Goal: Task Accomplishment & Management: Use online tool/utility

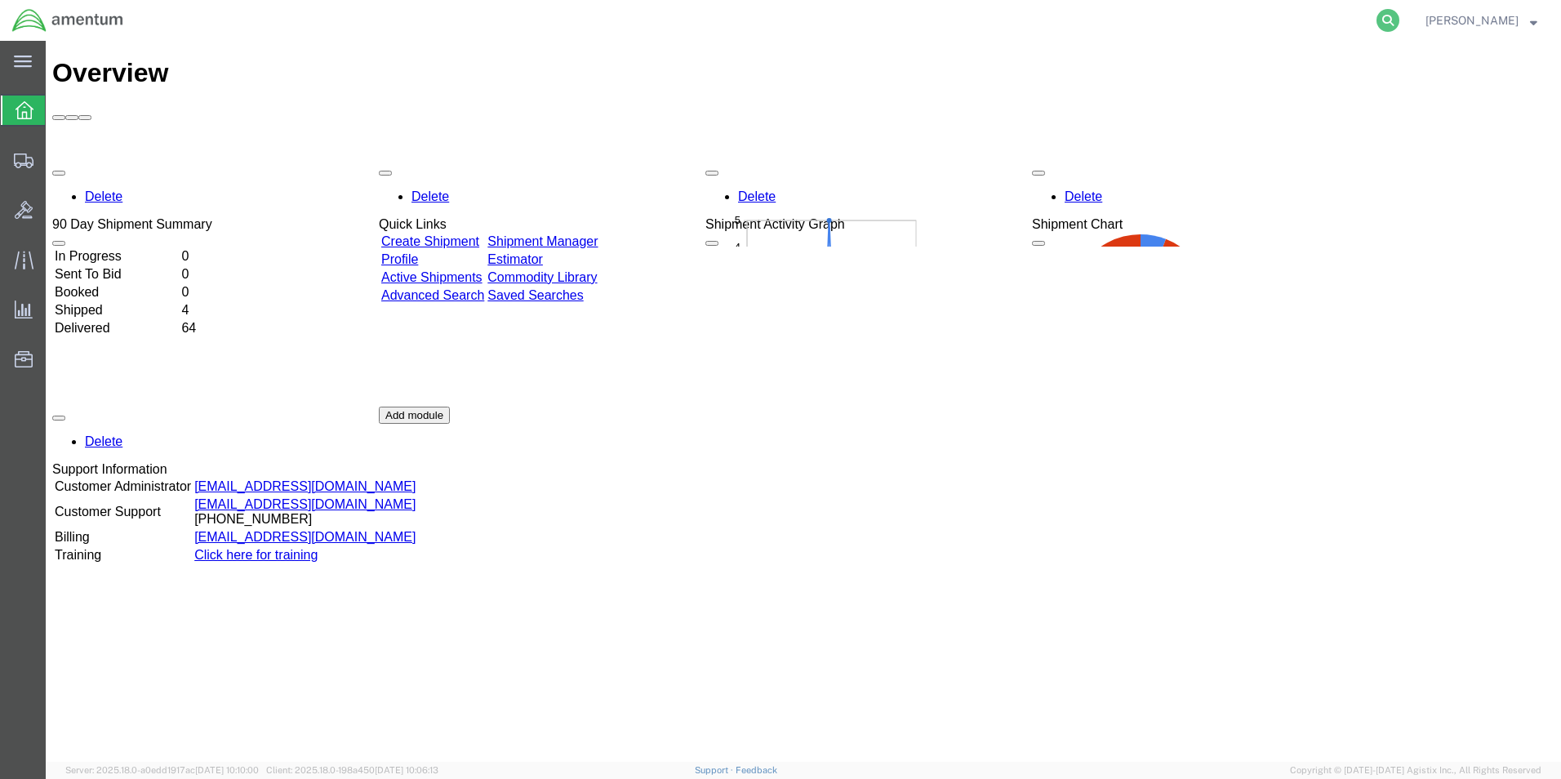
click at [1400, 24] on icon at bounding box center [1388, 20] width 23 height 23
click at [1210, 31] on input "search" at bounding box center [1128, 20] width 496 height 39
paste input "S555-25247-0565"
type input "S555-25247-0565"
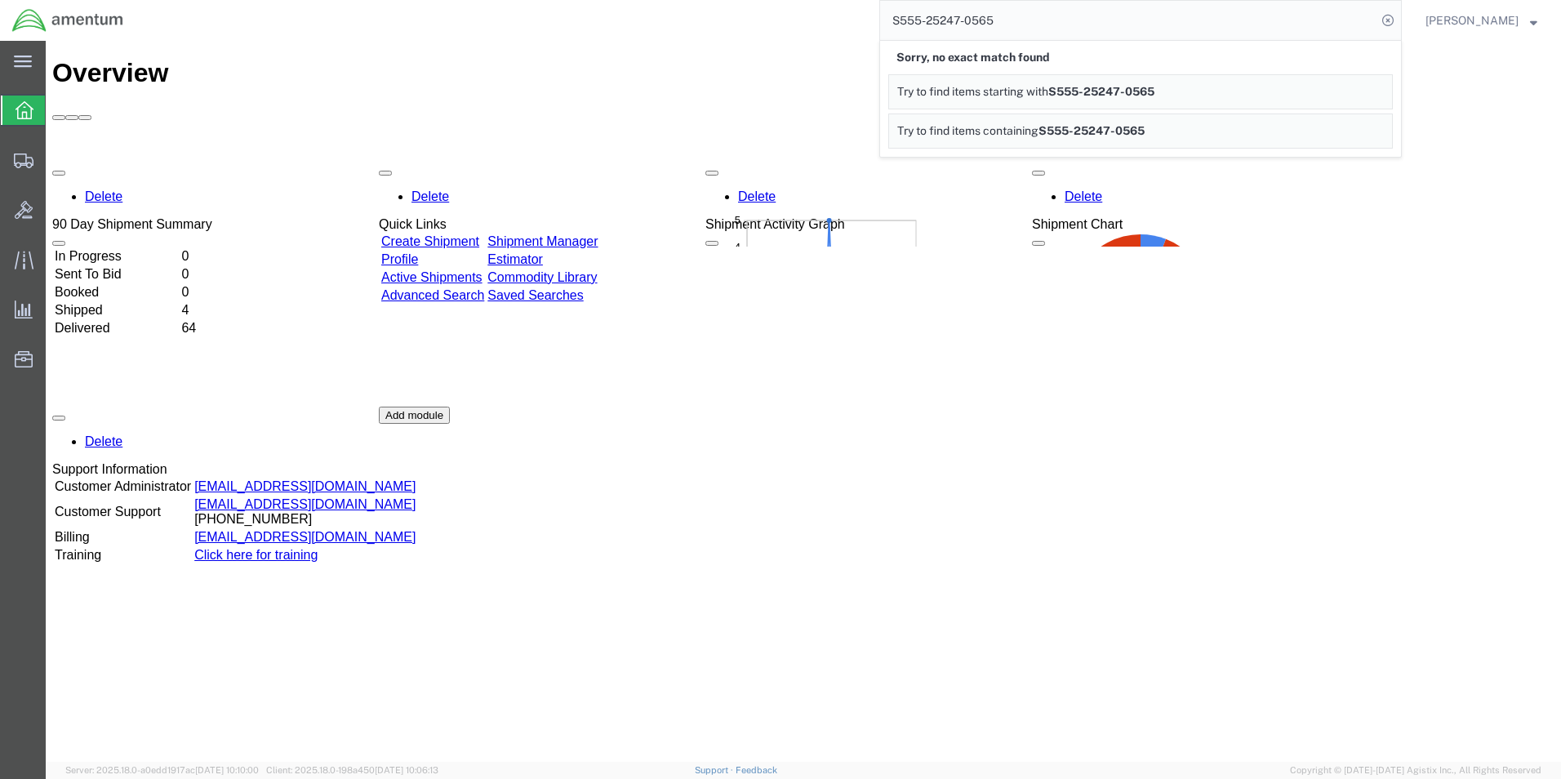
click at [1095, 475] on div "Delete 90 Day Shipment Summary In Progress 0 Sent To Bid 0 Booked 0 Shipped 4 D…" at bounding box center [803, 407] width 1502 height 490
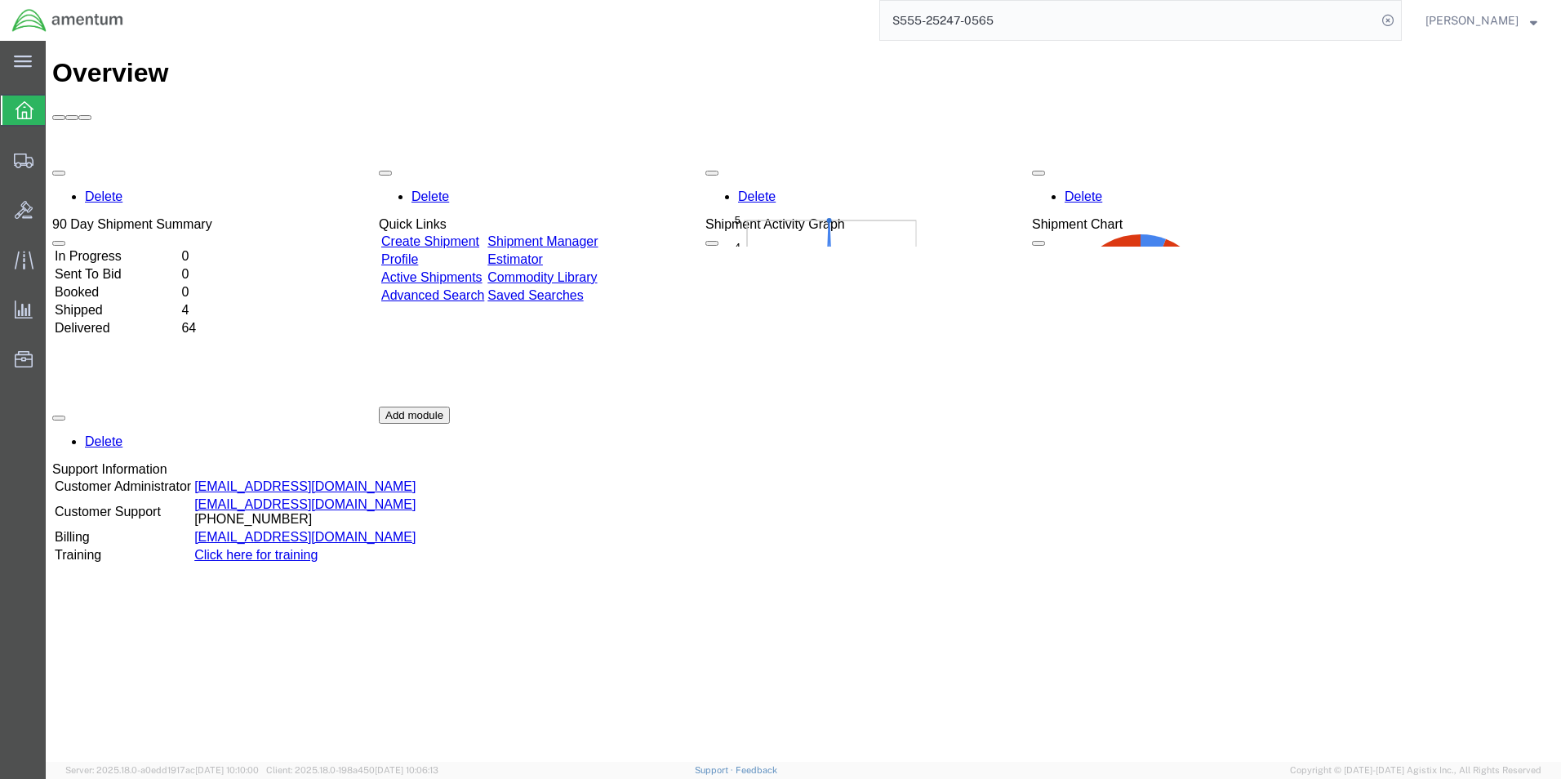
click at [1292, 29] on input "S555-25247-0565" at bounding box center [1128, 20] width 496 height 39
click at [1400, 21] on icon at bounding box center [1388, 20] width 23 height 23
click at [1402, 21] on agx-global-search at bounding box center [1140, 20] width 523 height 41
click at [1400, 19] on icon at bounding box center [1388, 20] width 23 height 23
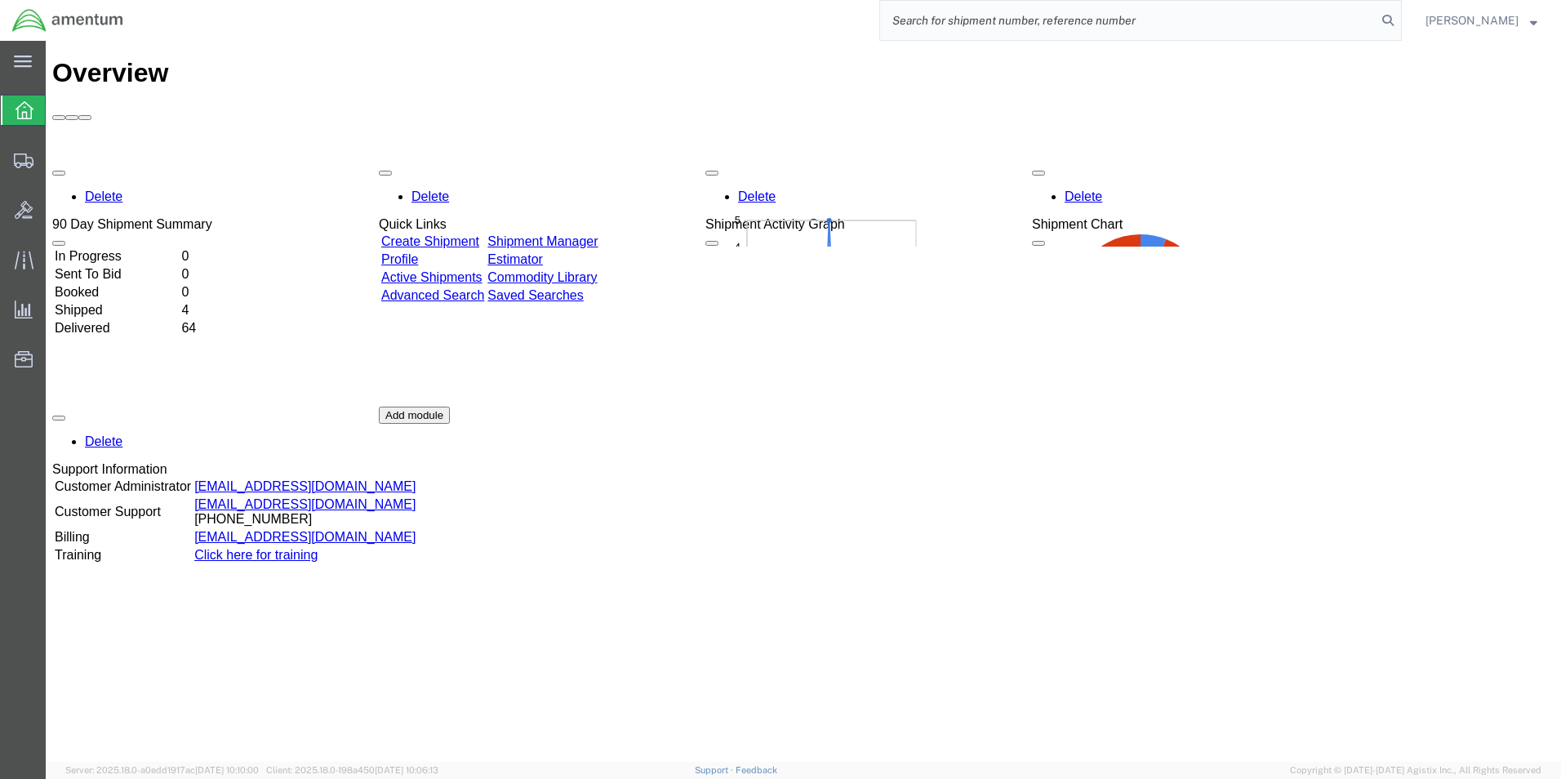
paste input "S555-25247-0565"
type input "S555-25247-0565"
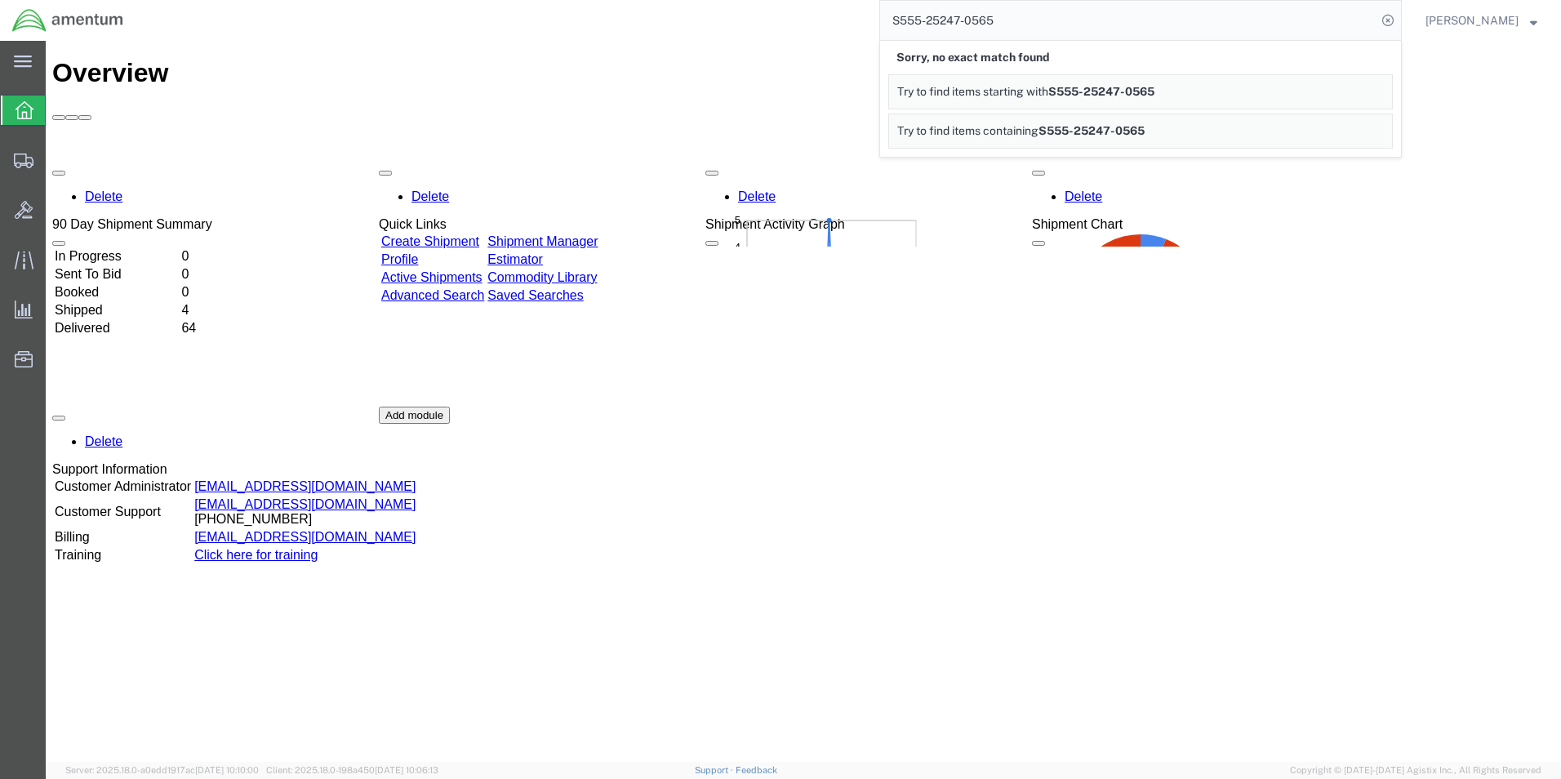
click at [1111, 508] on div "Delete 90 Day Shipment Summary In Progress 0 Sent To Bid 0 Booked 0 Shipped 4 D…" at bounding box center [803, 407] width 1502 height 490
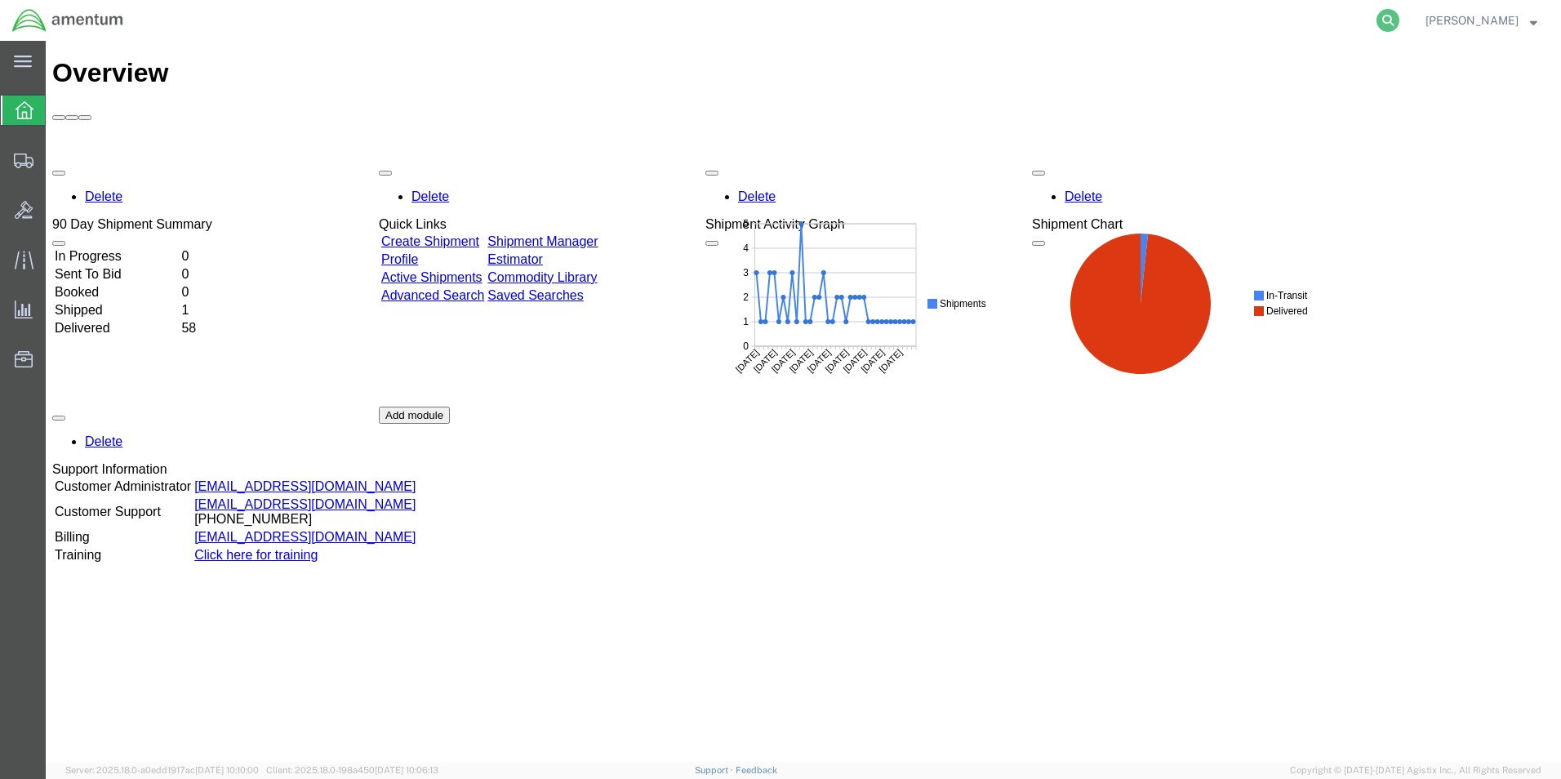
click at [1400, 20] on icon at bounding box center [1388, 20] width 23 height 23
click at [1026, 20] on input "search" at bounding box center [1128, 20] width 496 height 39
paste input "S555-25247-0565"
type input "S555-25247-0565"
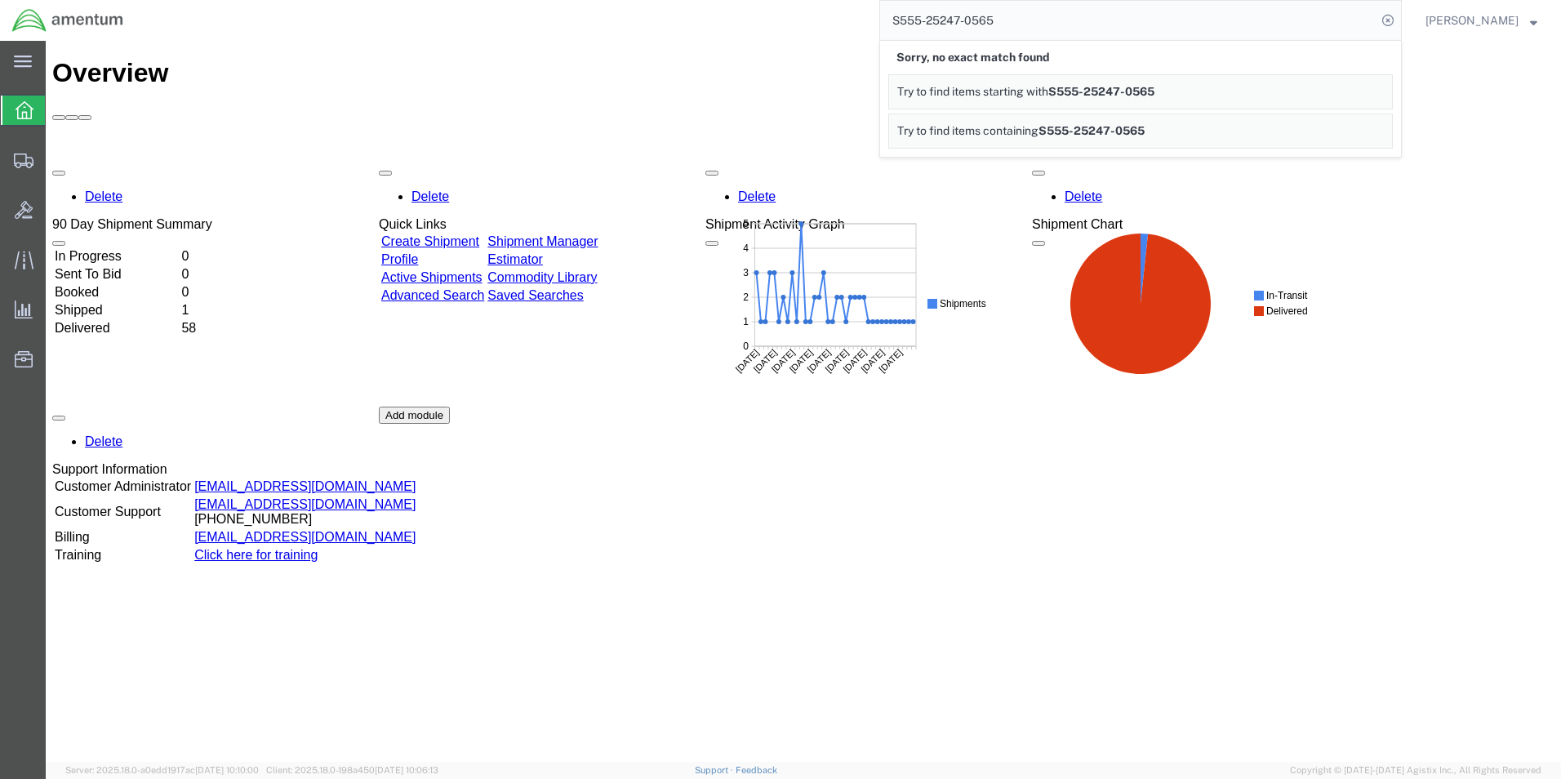
click at [590, 14] on div "S555-25247-0565 Sorry, no exact match found Try to find items starting with S55…" at bounding box center [769, 20] width 1266 height 41
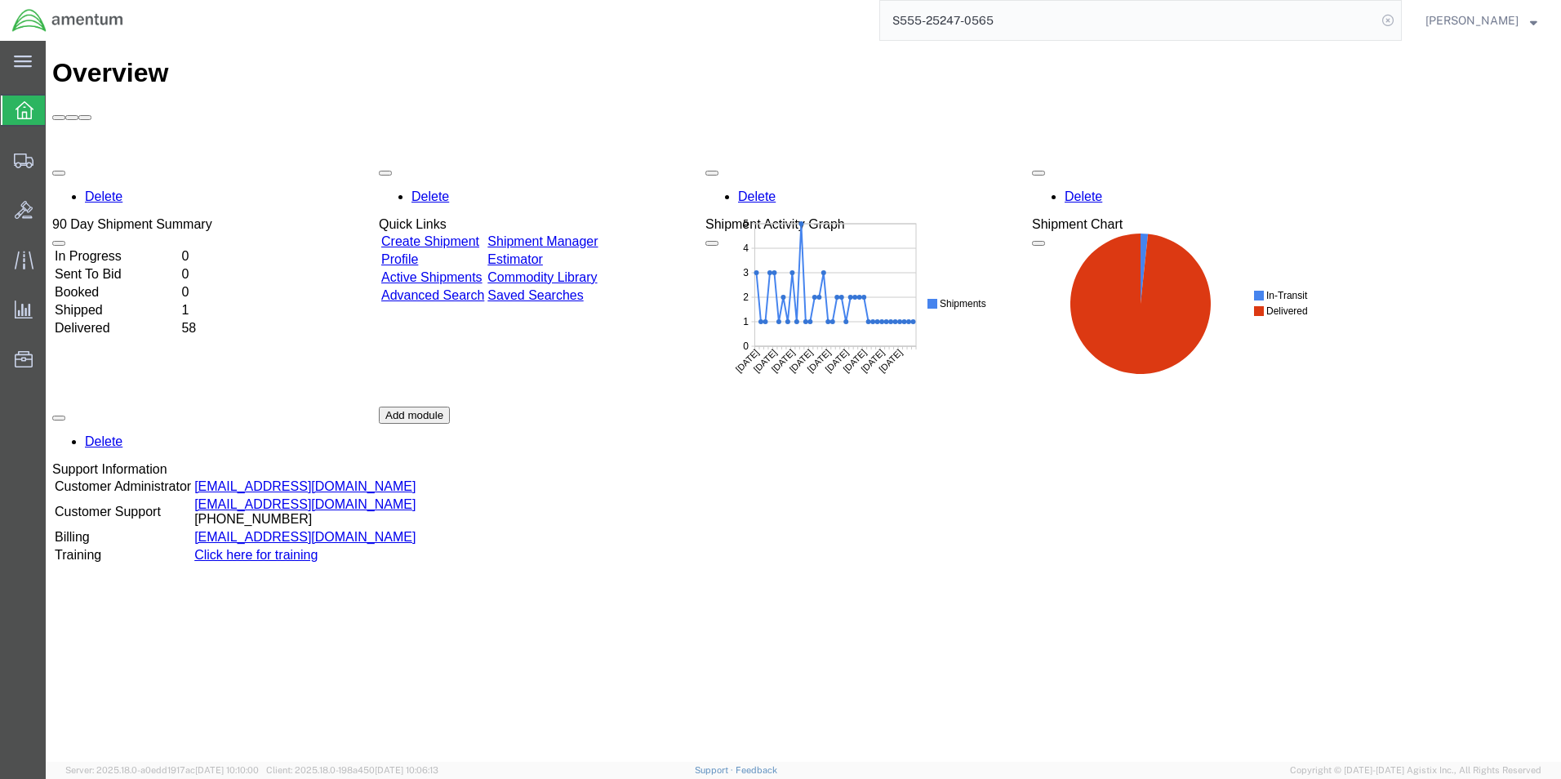
click at [1400, 24] on icon at bounding box center [1388, 20] width 23 height 23
click at [1173, 28] on input "search" at bounding box center [1128, 20] width 496 height 39
paste input "S555-25247-0565"
type input "S555-25247-0565"
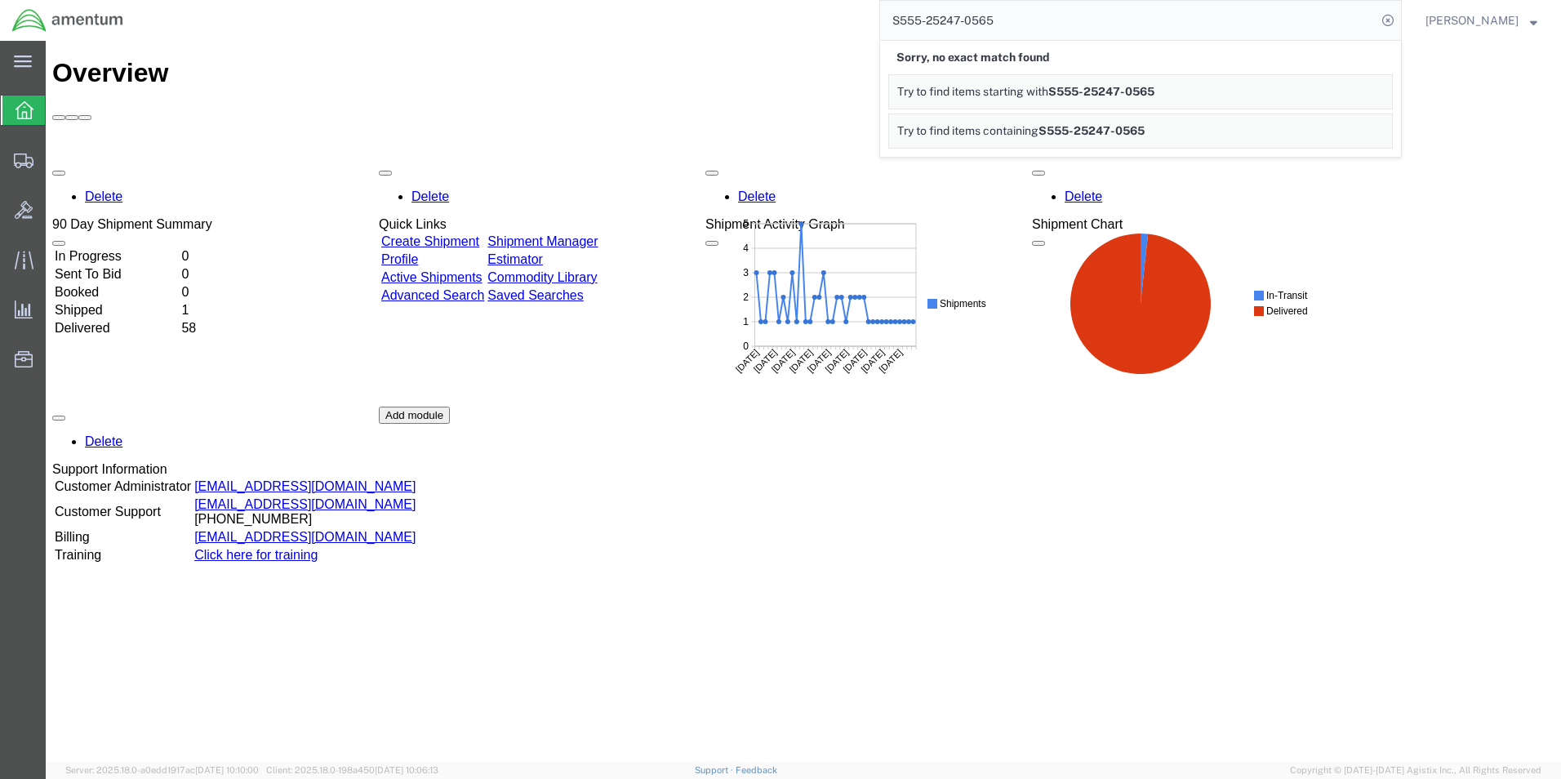
click at [792, 19] on div "S555-25247-0565 Sorry, no exact match found Try to find items starting with S55…" at bounding box center [769, 20] width 1266 height 41
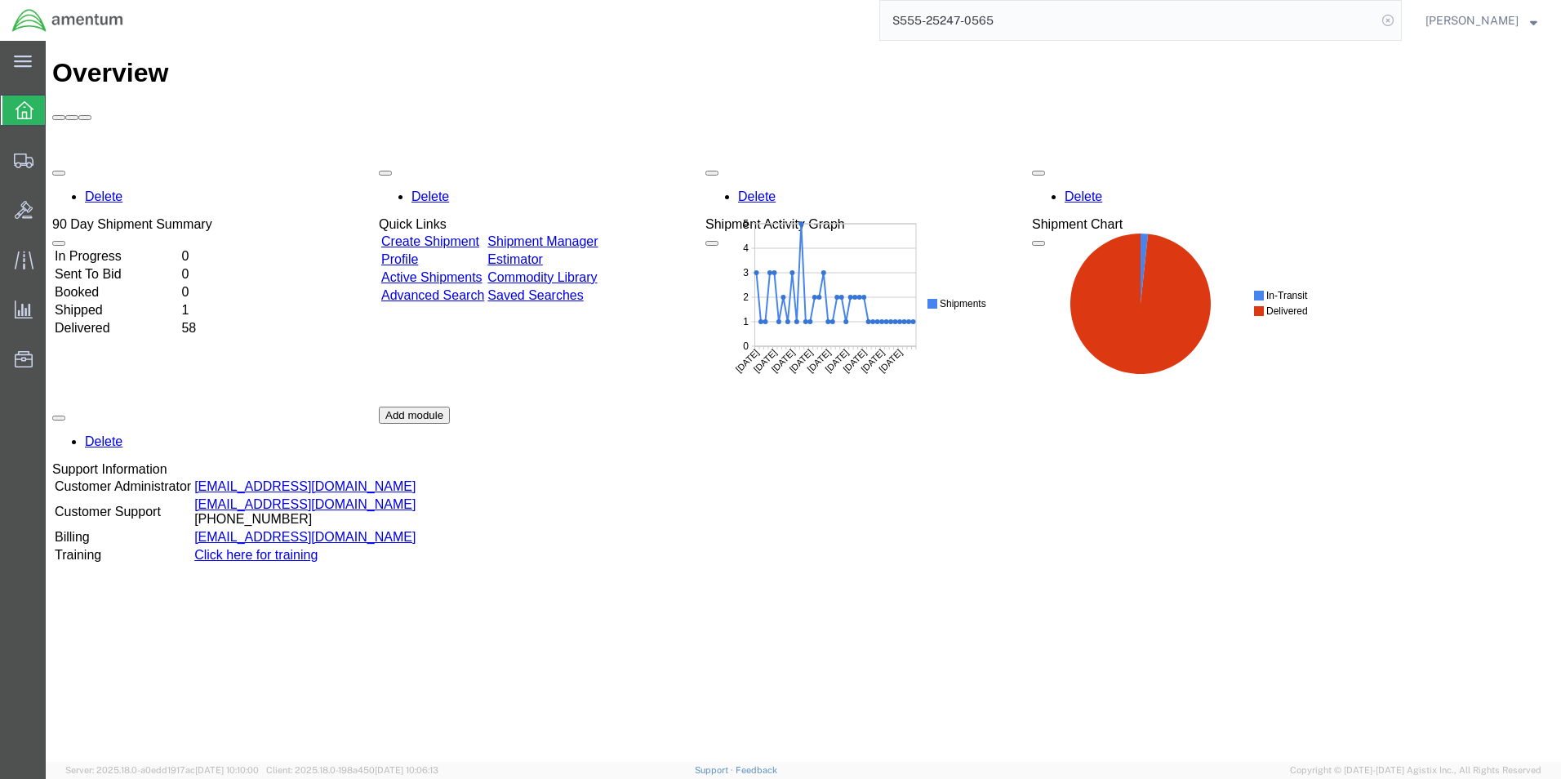
click at [1400, 24] on icon at bounding box center [1388, 20] width 23 height 23
click at [1400, 17] on icon at bounding box center [1388, 20] width 23 height 23
click at [1057, 10] on input "search" at bounding box center [1128, 20] width 496 height 39
paste input "S555-25247-0565"
type input "S555-25247-0565"
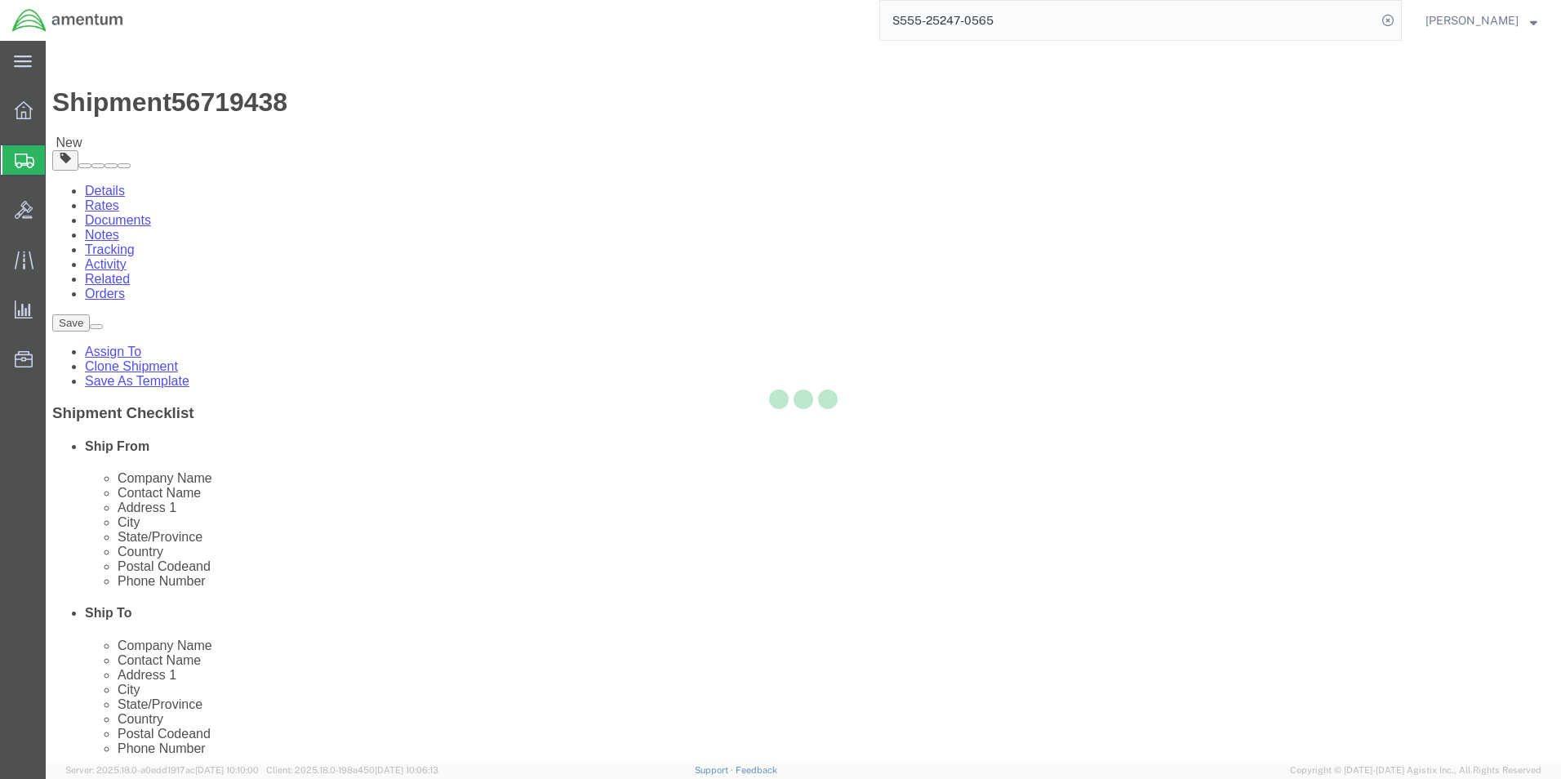
select select "42696"
select select
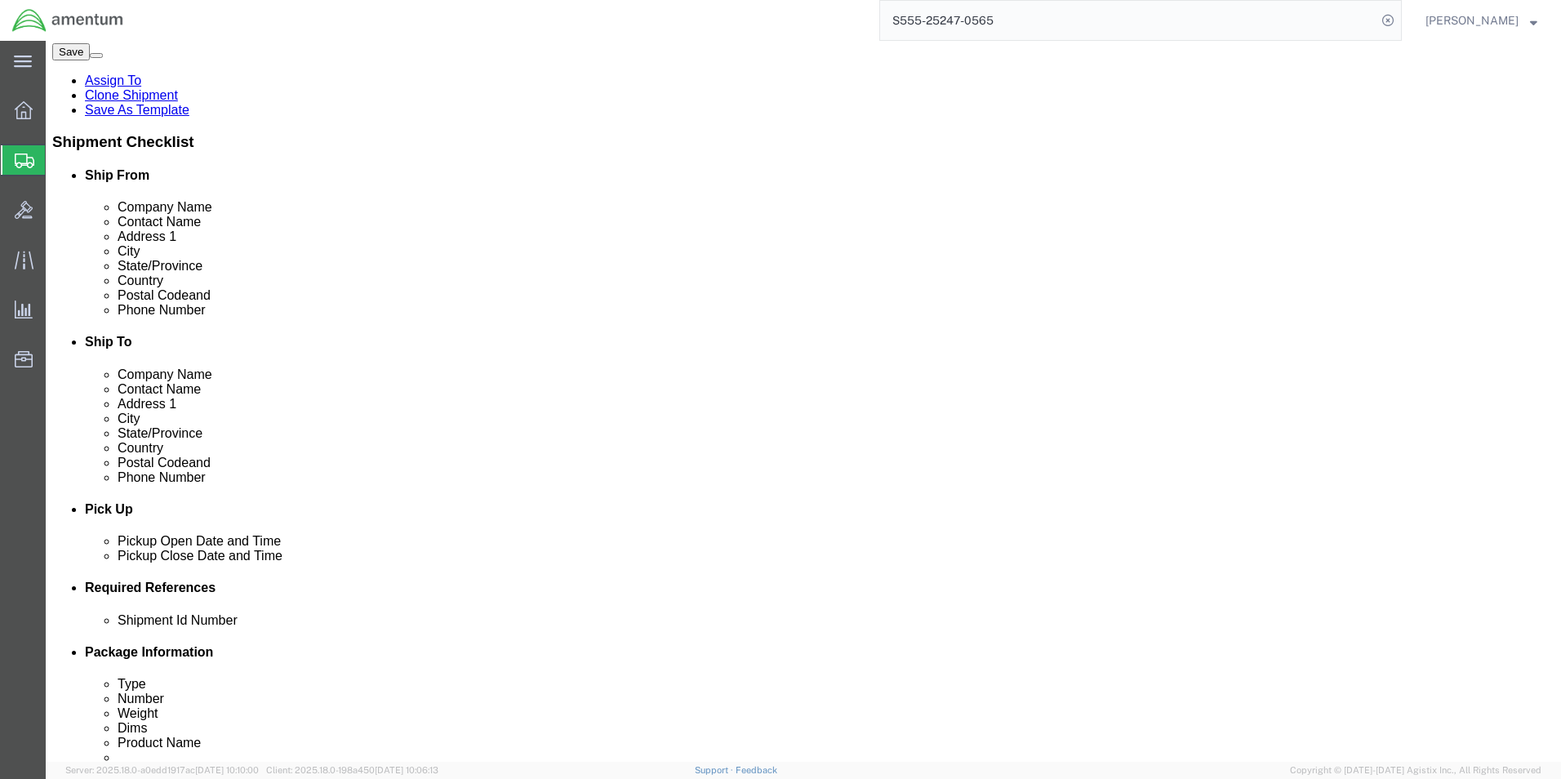
scroll to position [327, 0]
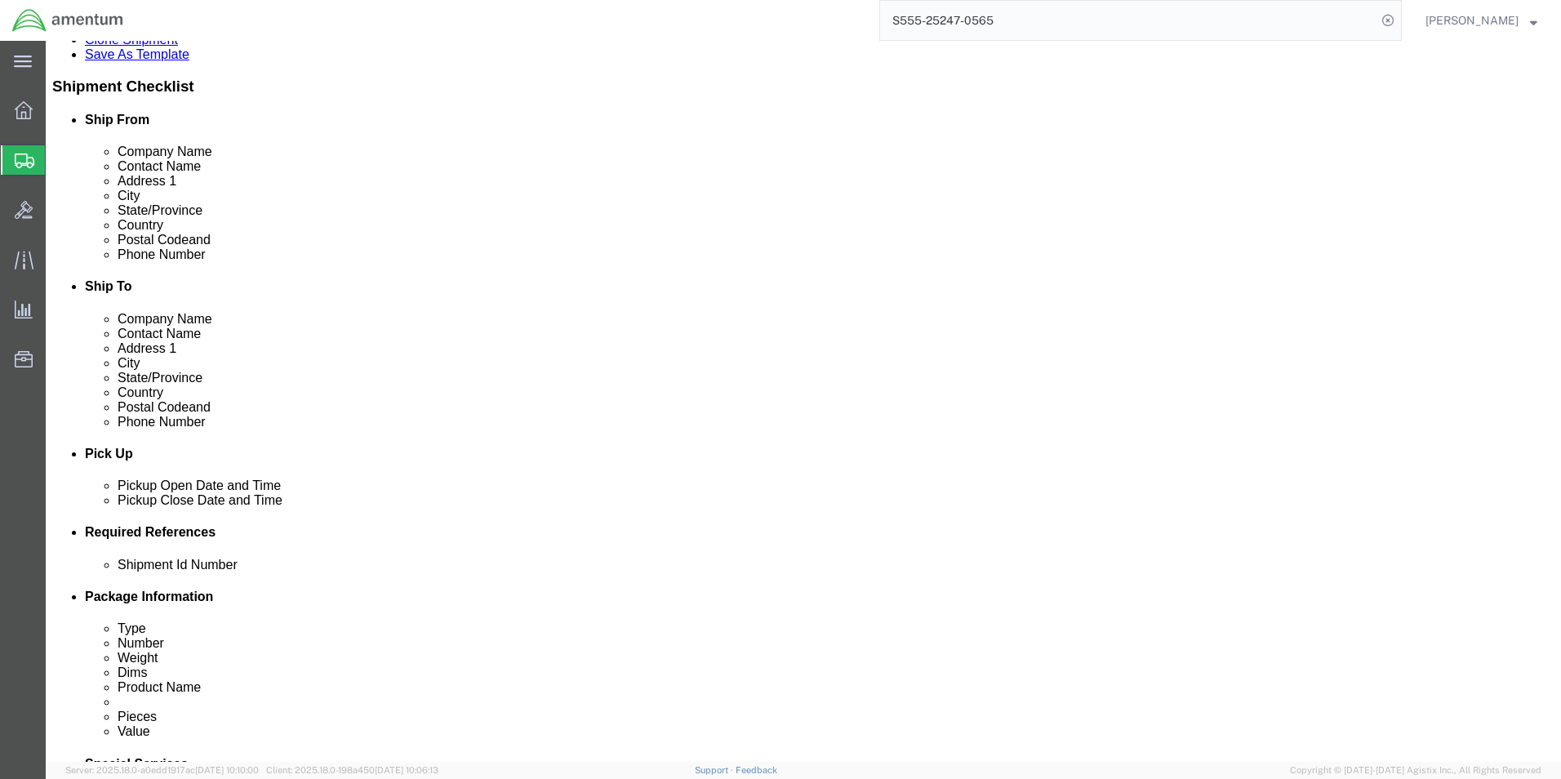
click button "Rate Shipment"
